Goal: Navigation & Orientation: Find specific page/section

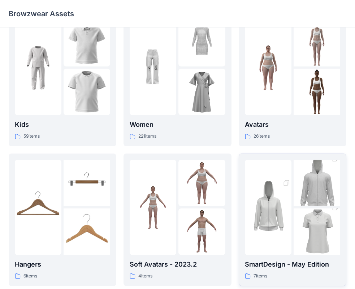
scroll to position [72, 0]
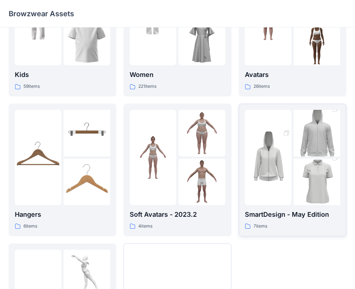
click at [274, 195] on div at bounding box center [268, 157] width 47 height 95
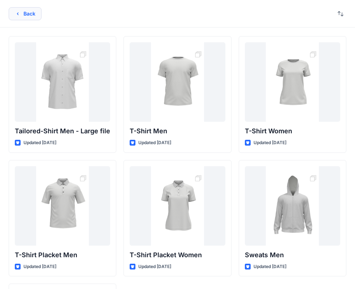
click at [26, 15] on button "Back" at bounding box center [25, 13] width 33 height 13
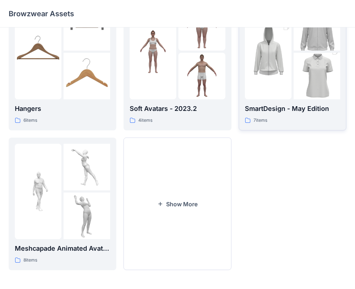
scroll to position [179, 0]
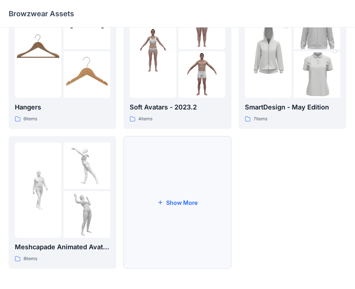
click at [189, 189] on button "Show More" at bounding box center [178, 202] width 108 height 133
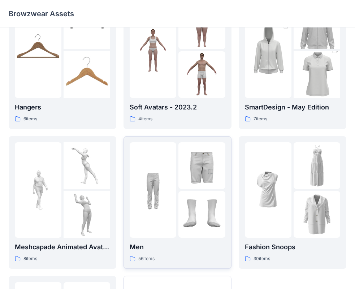
click at [203, 186] on img at bounding box center [201, 165] width 47 height 47
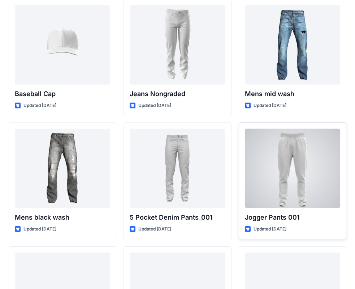
scroll to position [269, 0]
